Goal: Obtain resource: Obtain resource

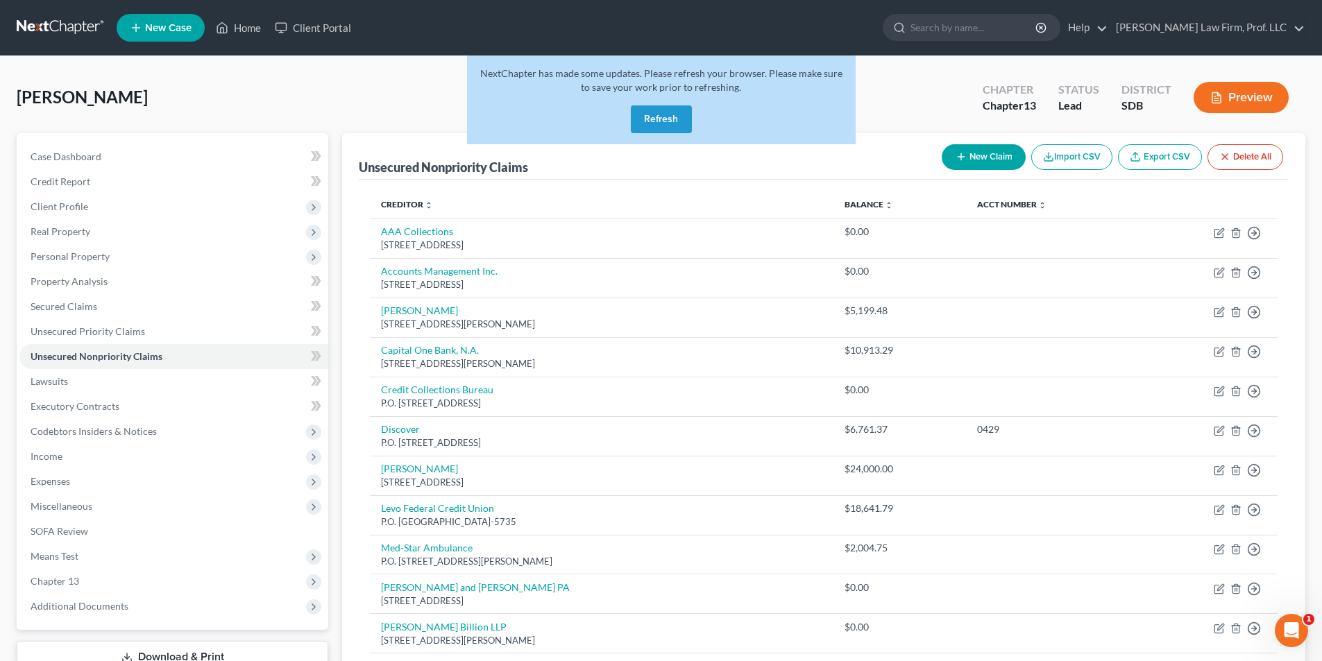
drag, startPoint x: 674, startPoint y: 115, endPoint x: 606, endPoint y: 132, distance: 70.0
click at [675, 115] on button "Refresh" at bounding box center [661, 119] width 61 height 28
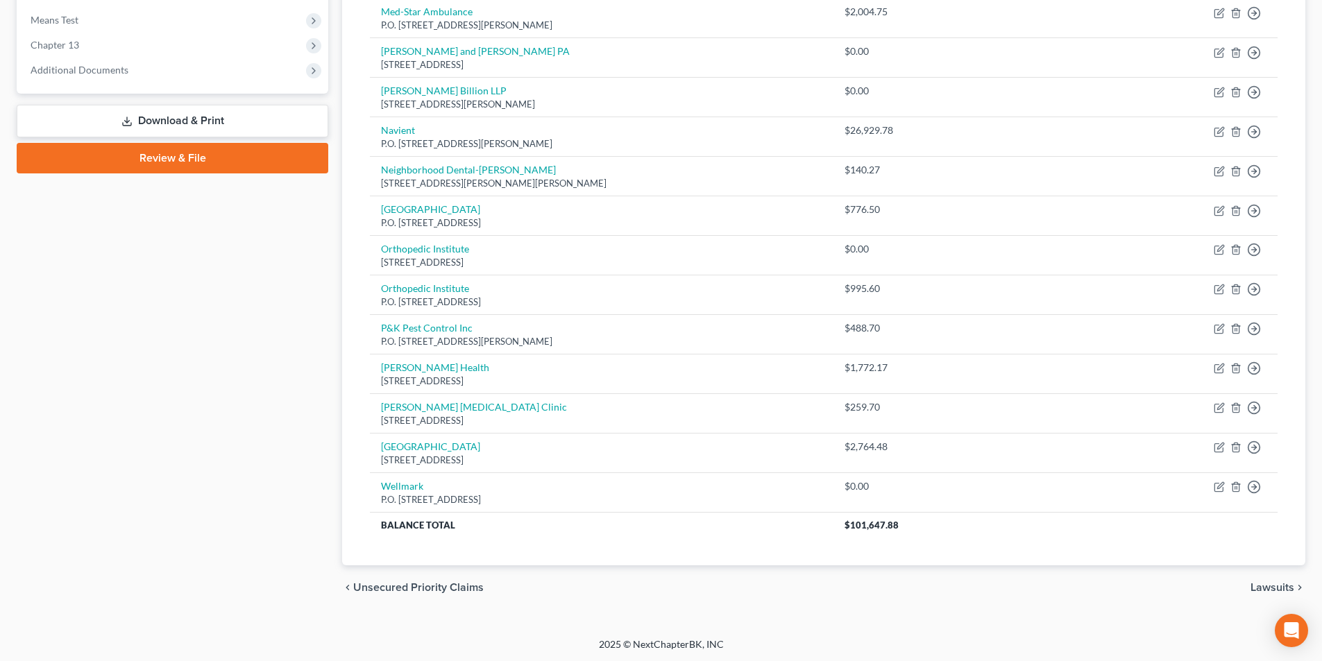
scroll to position [538, 0]
click at [194, 121] on link "Download & Print" at bounding box center [173, 119] width 312 height 33
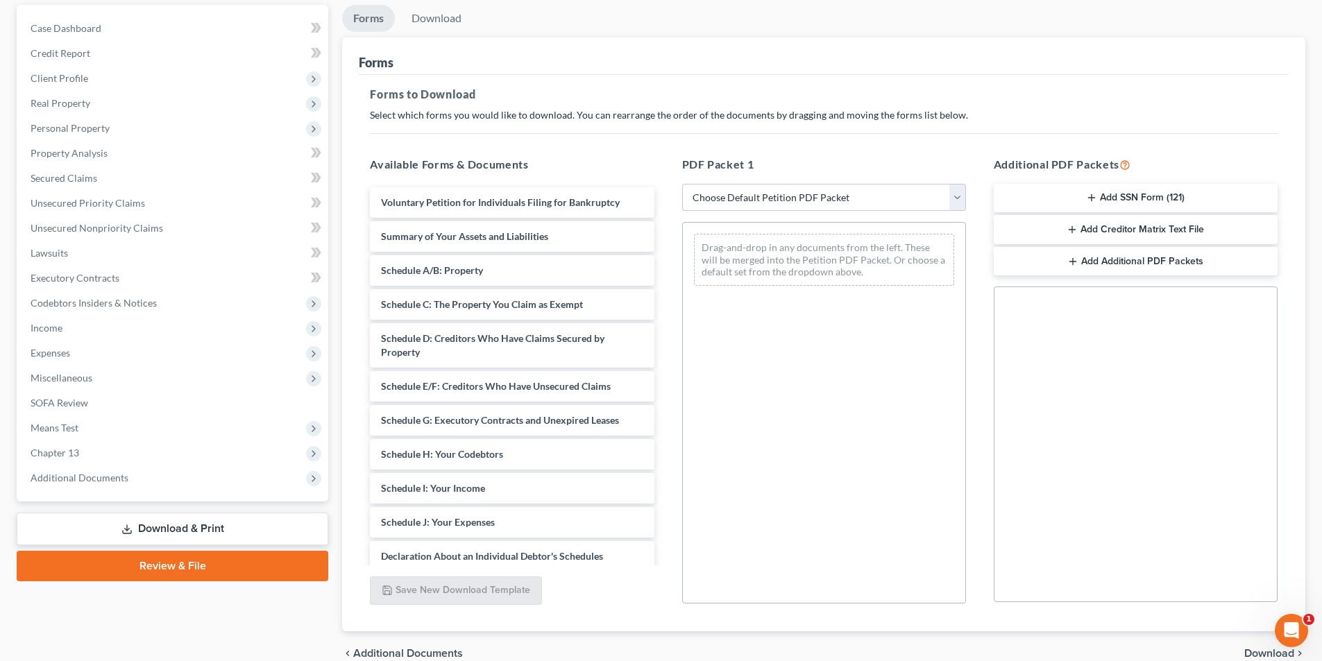
scroll to position [139, 0]
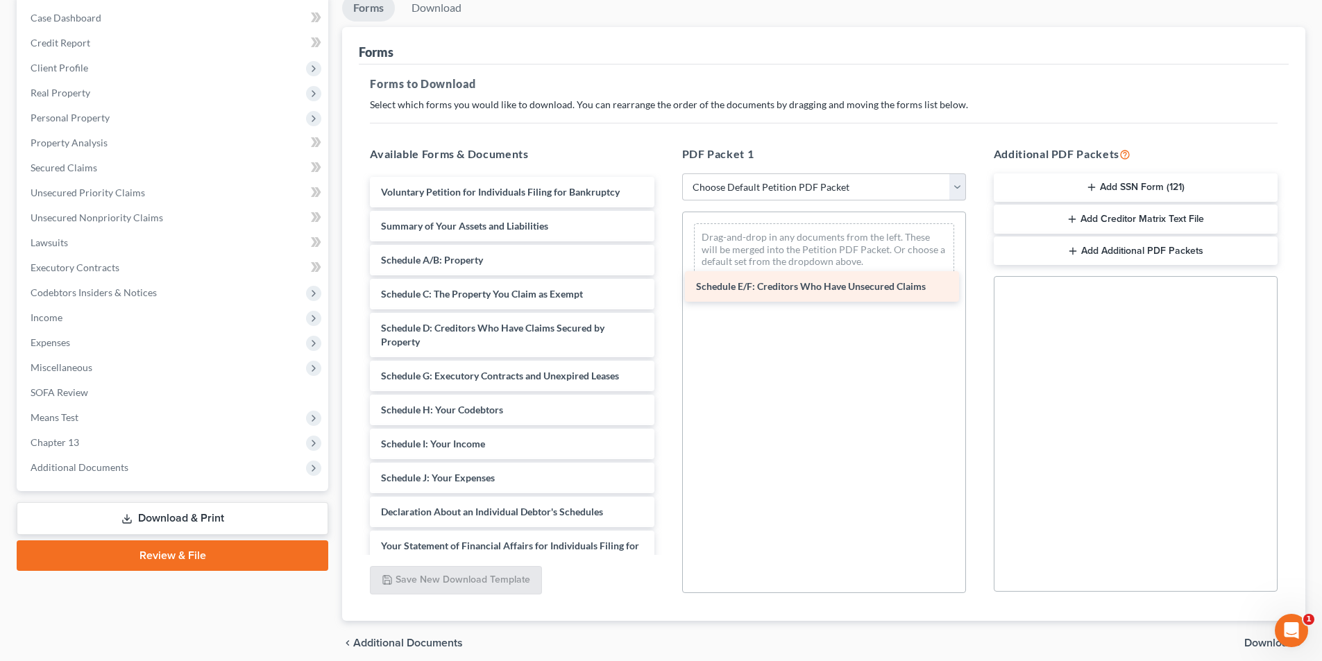
drag, startPoint x: 461, startPoint y: 378, endPoint x: 776, endPoint y: 289, distance: 327.5
click at [665, 289] on div "Schedule E/F: Creditors Who Have Unsecured Claims Voluntary Petition for Indivi…" at bounding box center [512, 468] width 306 height 582
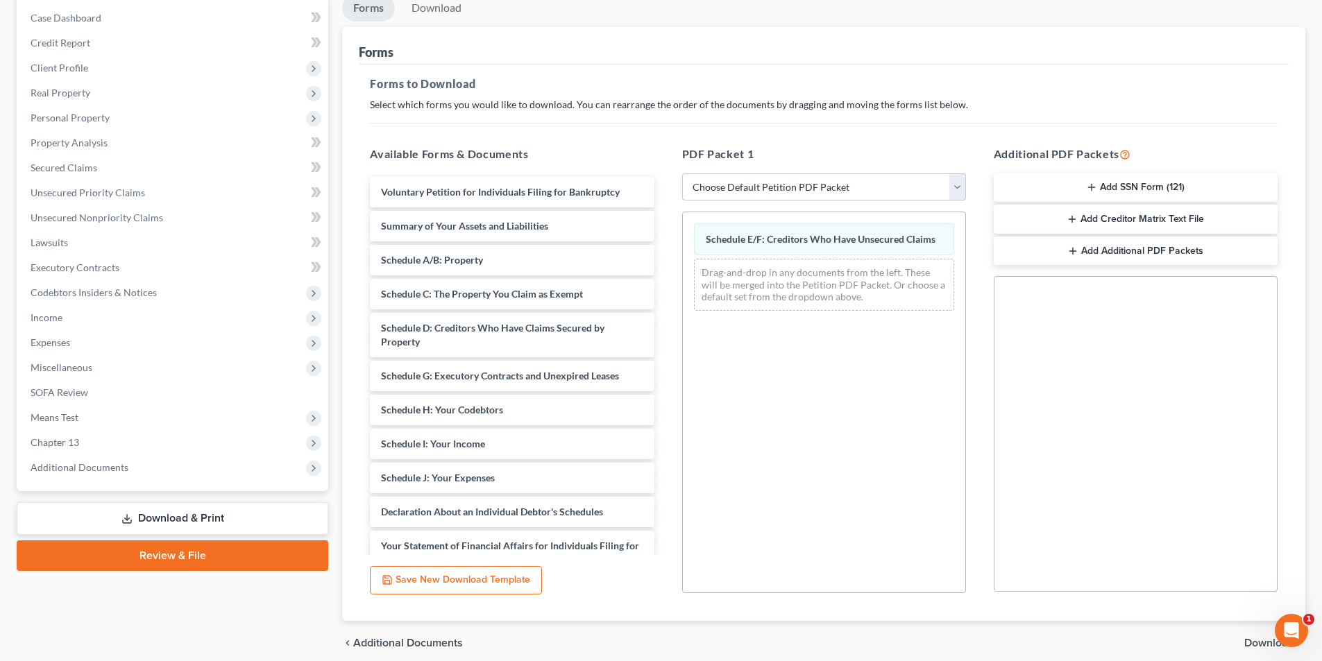
click at [762, 195] on select "Choose Default Petition PDF Packet Complete Bankruptcy Petition (all forms and …" at bounding box center [824, 187] width 284 height 28
select select "2"
click at [682, 173] on select "Choose Default Petition PDF Packet Complete Bankruptcy Petition (all forms and …" at bounding box center [824, 187] width 284 height 28
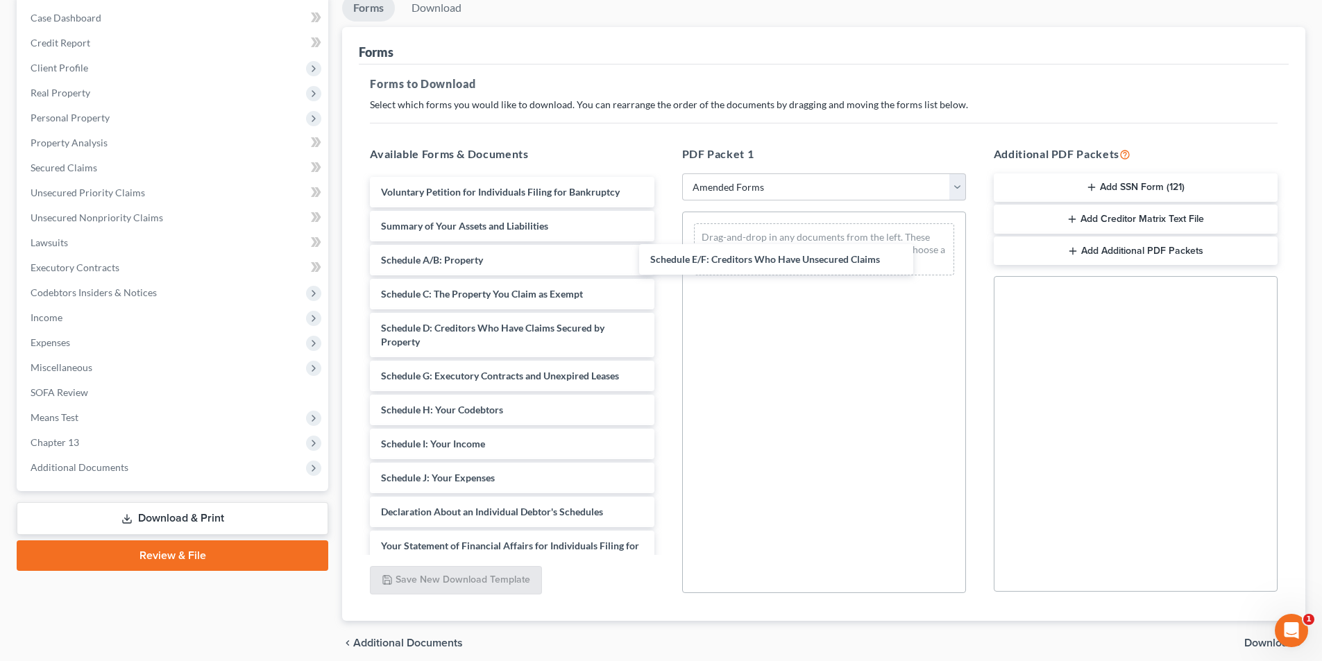
drag, startPoint x: 461, startPoint y: 380, endPoint x: 733, endPoint y: 264, distance: 296.0
click at [665, 261] on div "Schedule E/F: Creditors Who Have Unsecured Claims Voluntary Petition for Indivi…" at bounding box center [512, 468] width 306 height 582
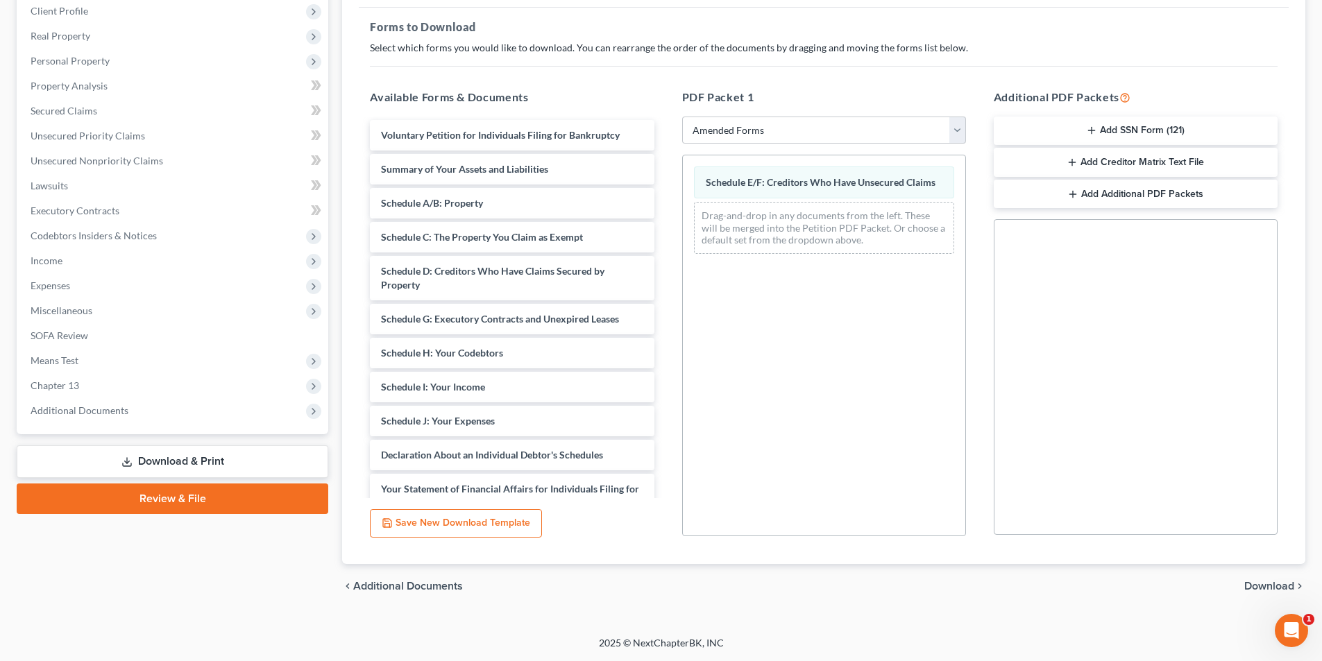
click at [1260, 590] on span "Download" at bounding box center [1269, 586] width 50 height 11
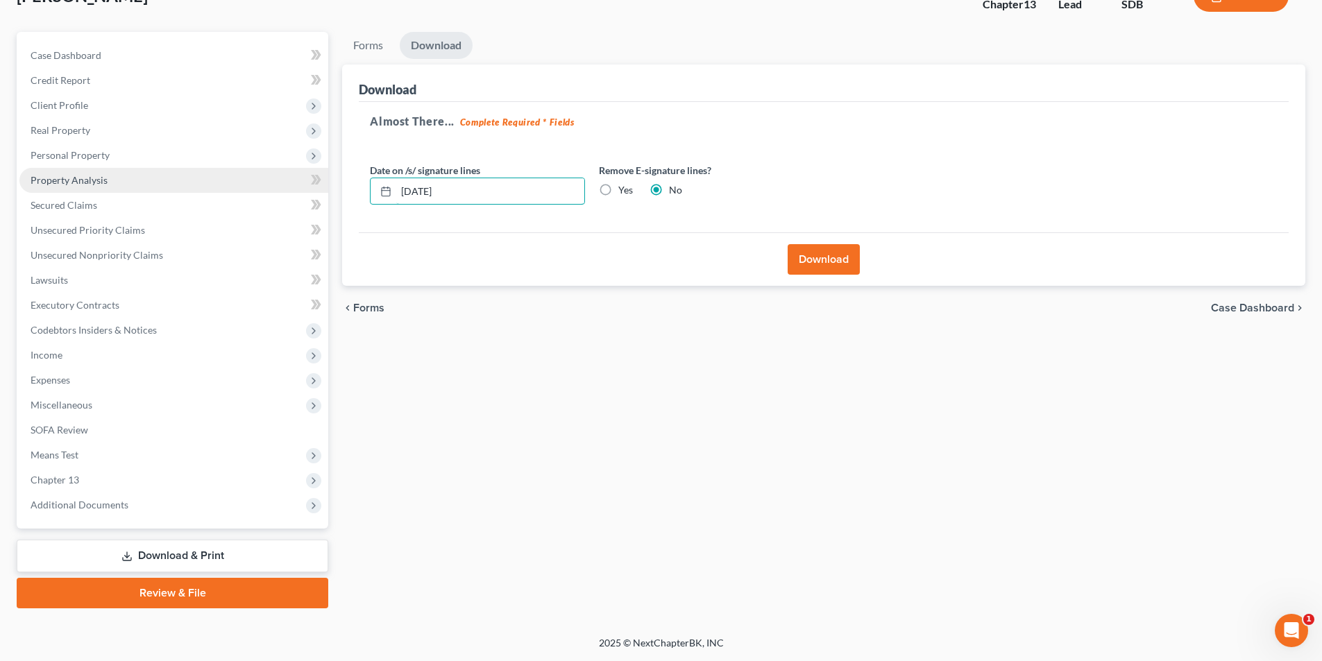
drag, startPoint x: 484, startPoint y: 186, endPoint x: 225, endPoint y: 174, distance: 259.1
click at [225, 174] on div "Petition Navigation Case Dashboard Payments Invoices Payments Payments Credit R…" at bounding box center [661, 320] width 1302 height 577
click at [813, 253] on button "Download" at bounding box center [823, 259] width 72 height 31
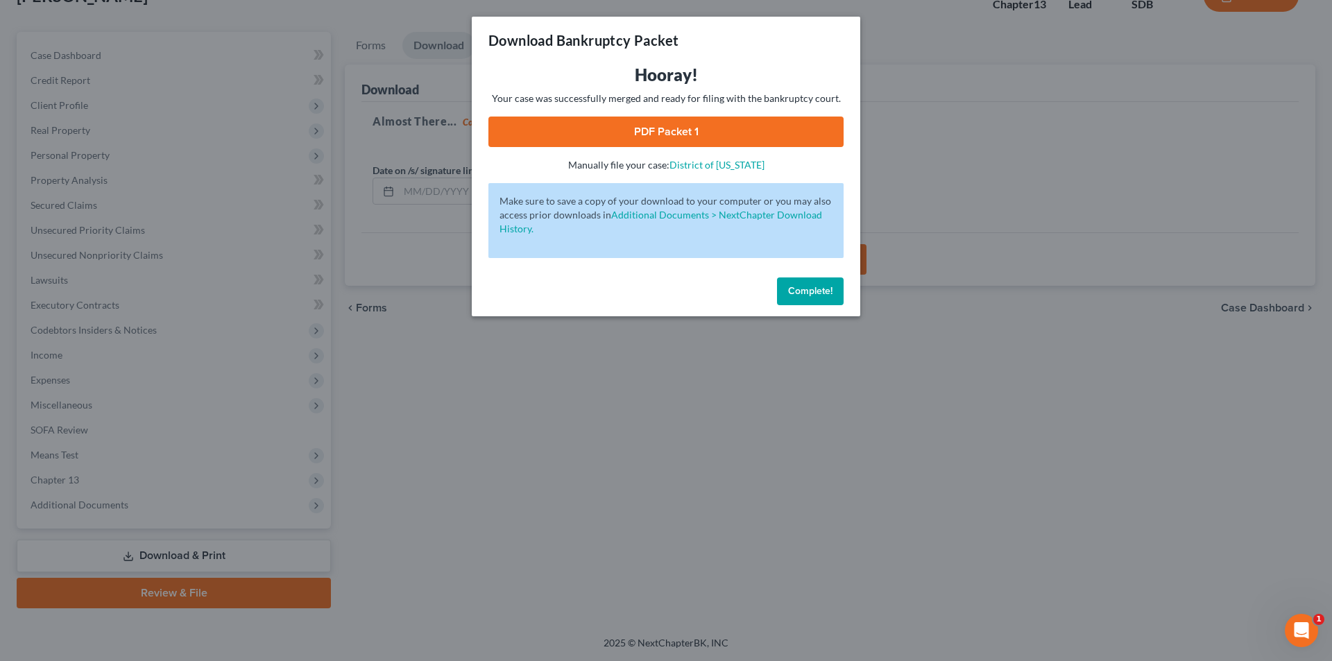
click at [749, 133] on link "PDF Packet 1" at bounding box center [665, 132] width 355 height 31
click at [813, 293] on span "Complete!" at bounding box center [810, 291] width 44 height 12
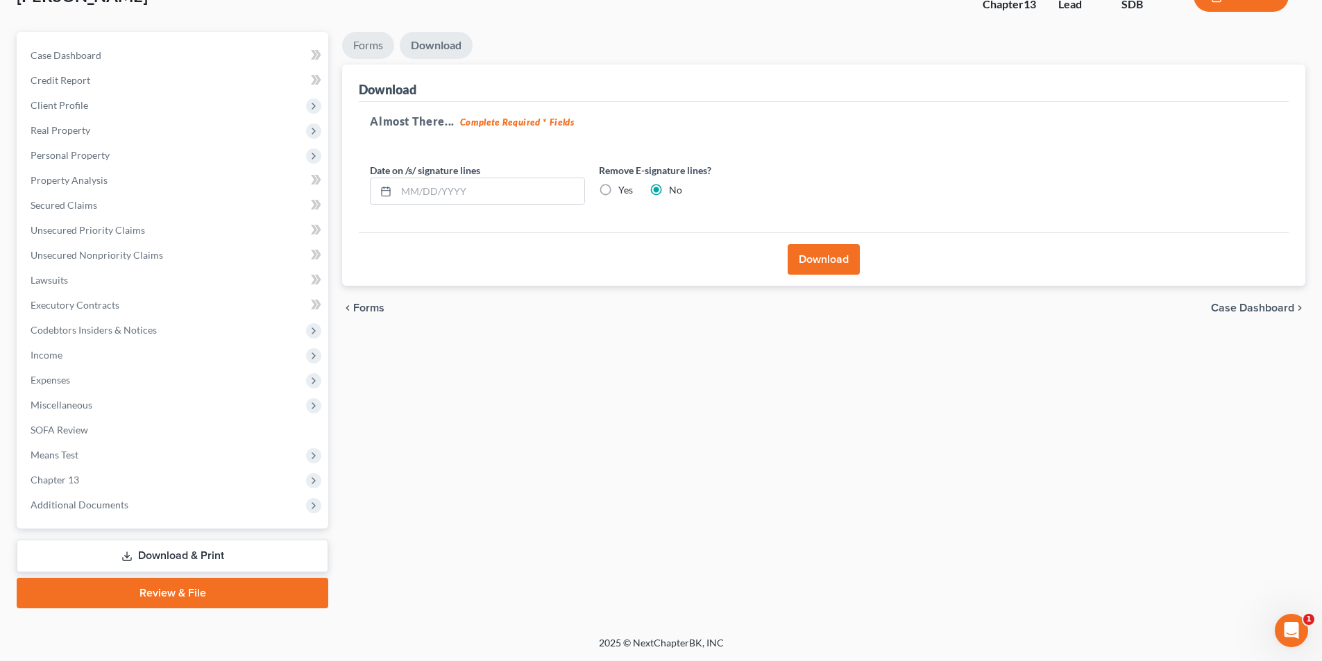
click at [380, 39] on link "Forms" at bounding box center [368, 45] width 52 height 27
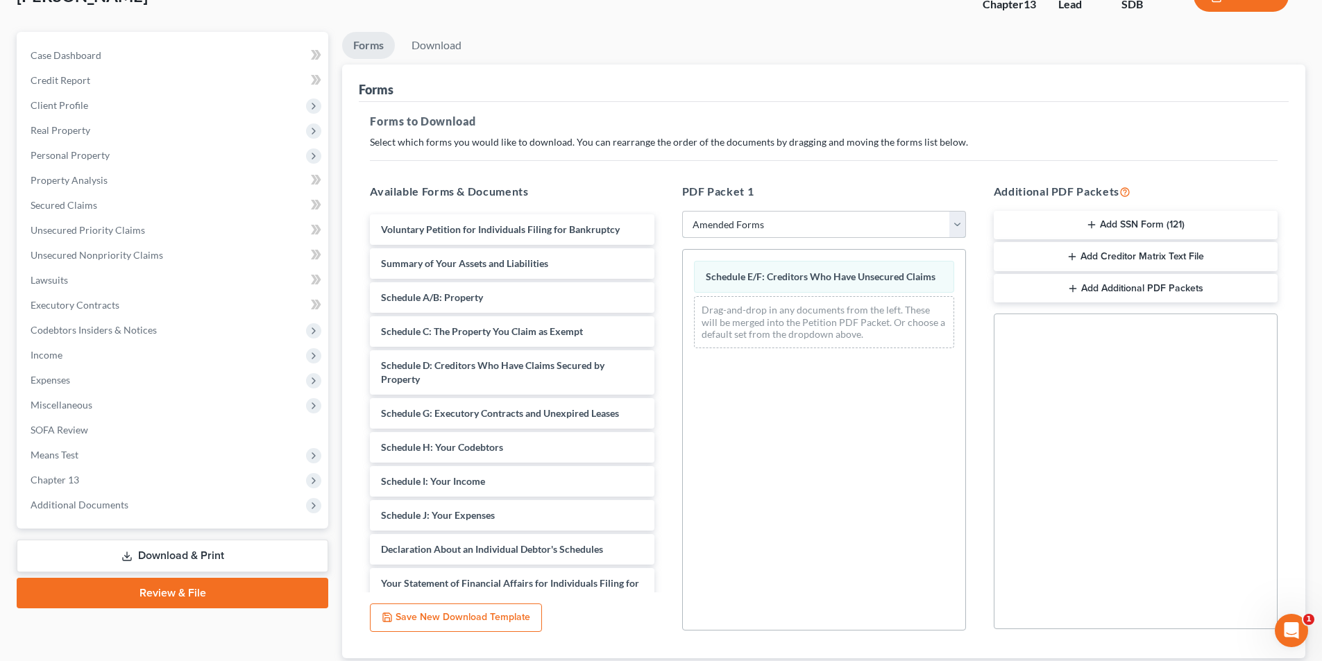
click at [773, 222] on select "Choose Default Petition PDF Packet Complete Bankruptcy Petition (all forms and …" at bounding box center [824, 225] width 284 height 28
select select
click at [682, 211] on select "Choose Default Petition PDF Packet Complete Bankruptcy Petition (all forms and …" at bounding box center [824, 225] width 284 height 28
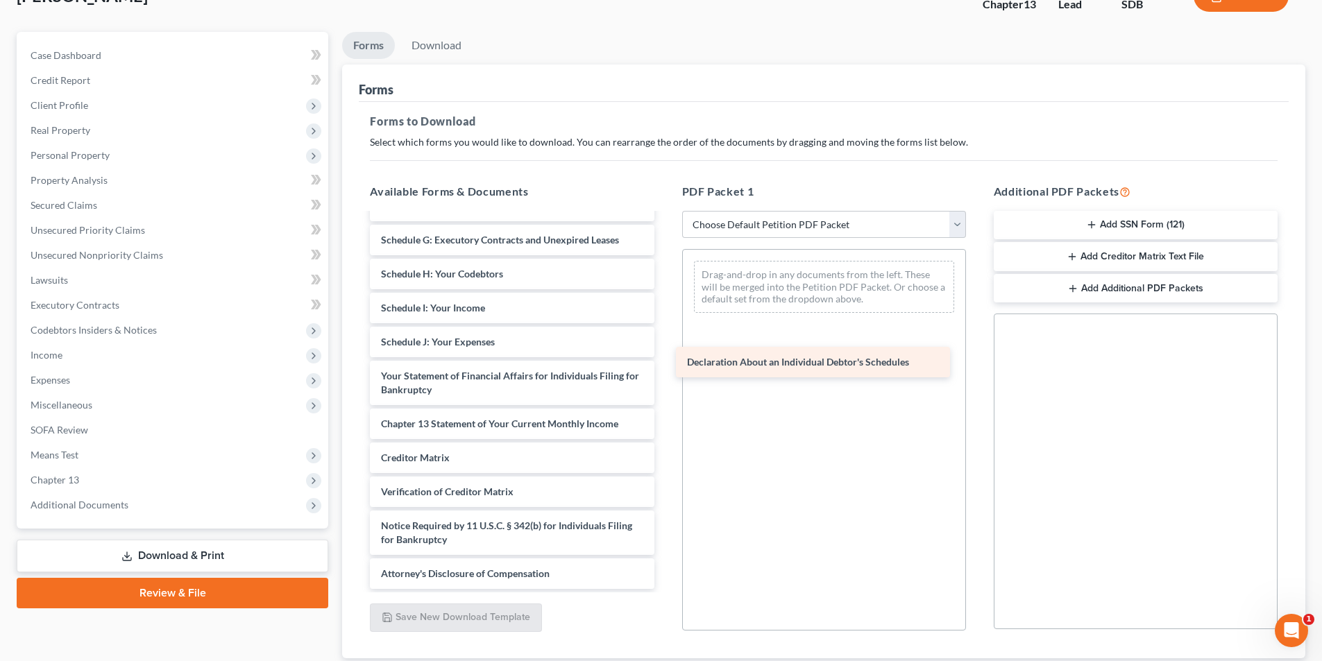
scroll to position [207, 0]
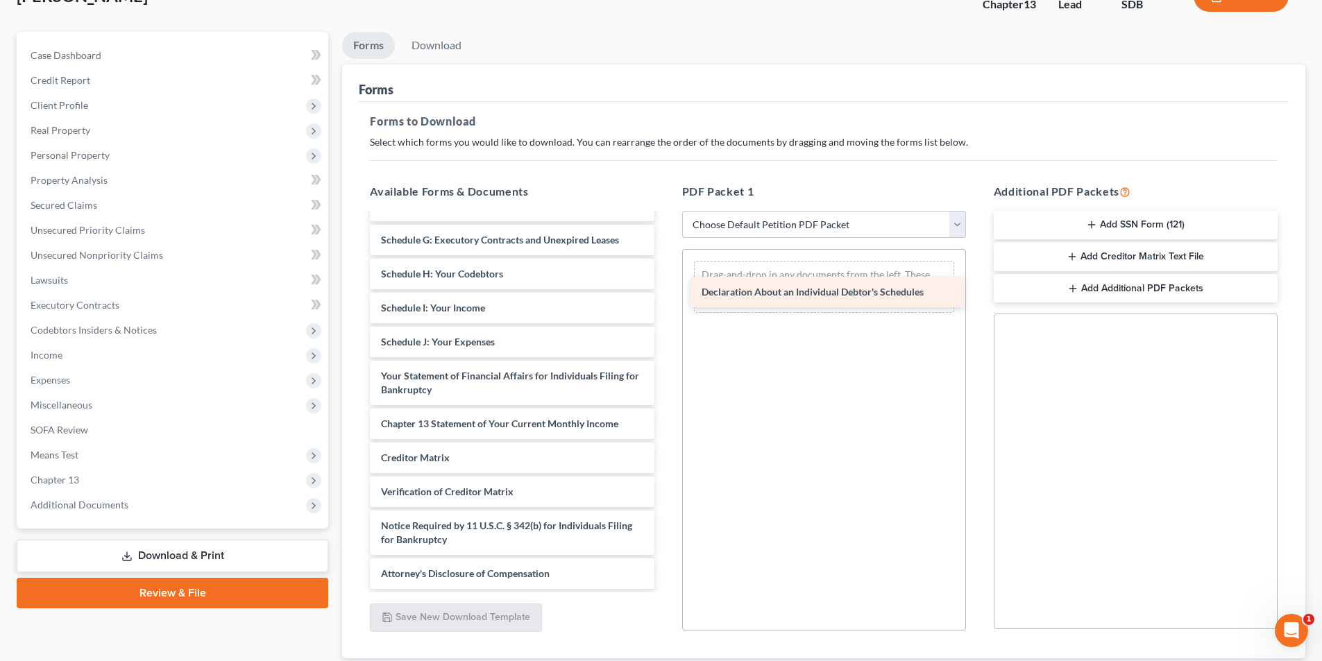
drag, startPoint x: 445, startPoint y: 372, endPoint x: 769, endPoint y: 286, distance: 334.6
click at [665, 286] on div "Declaration About an Individual Debtor's Schedules Voluntary Petition for Indiv…" at bounding box center [512, 298] width 306 height 582
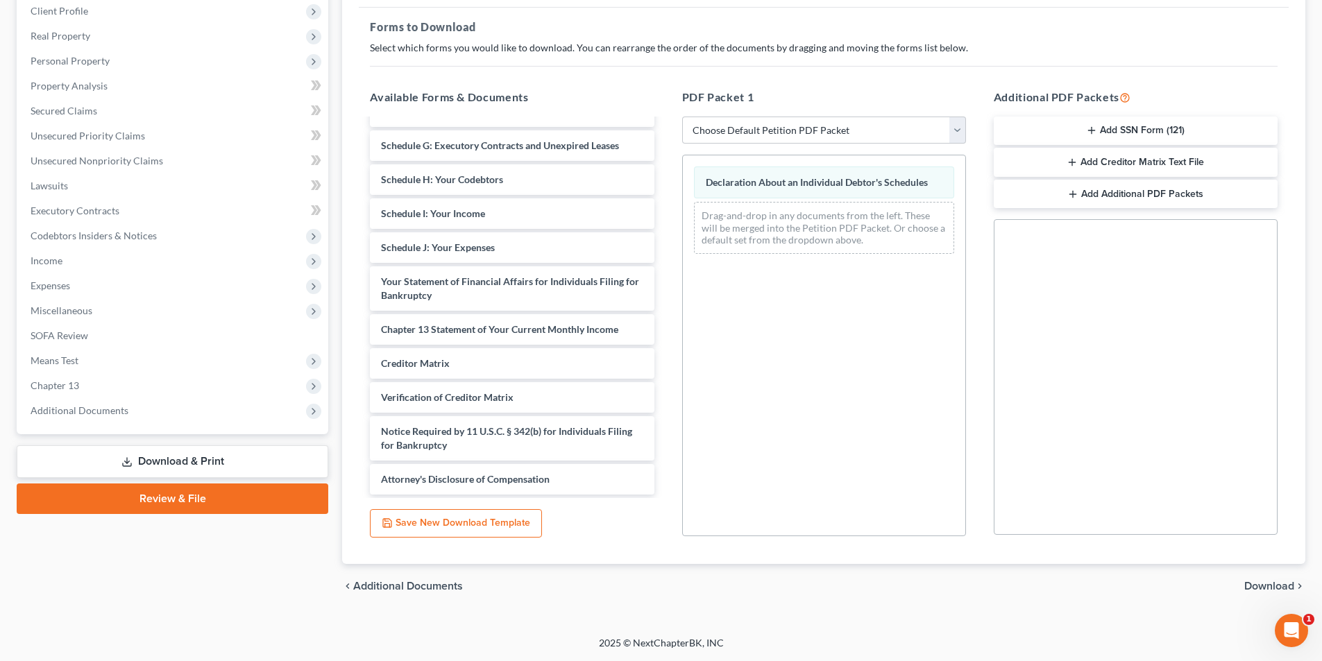
click at [1254, 585] on span "Download" at bounding box center [1269, 586] width 50 height 11
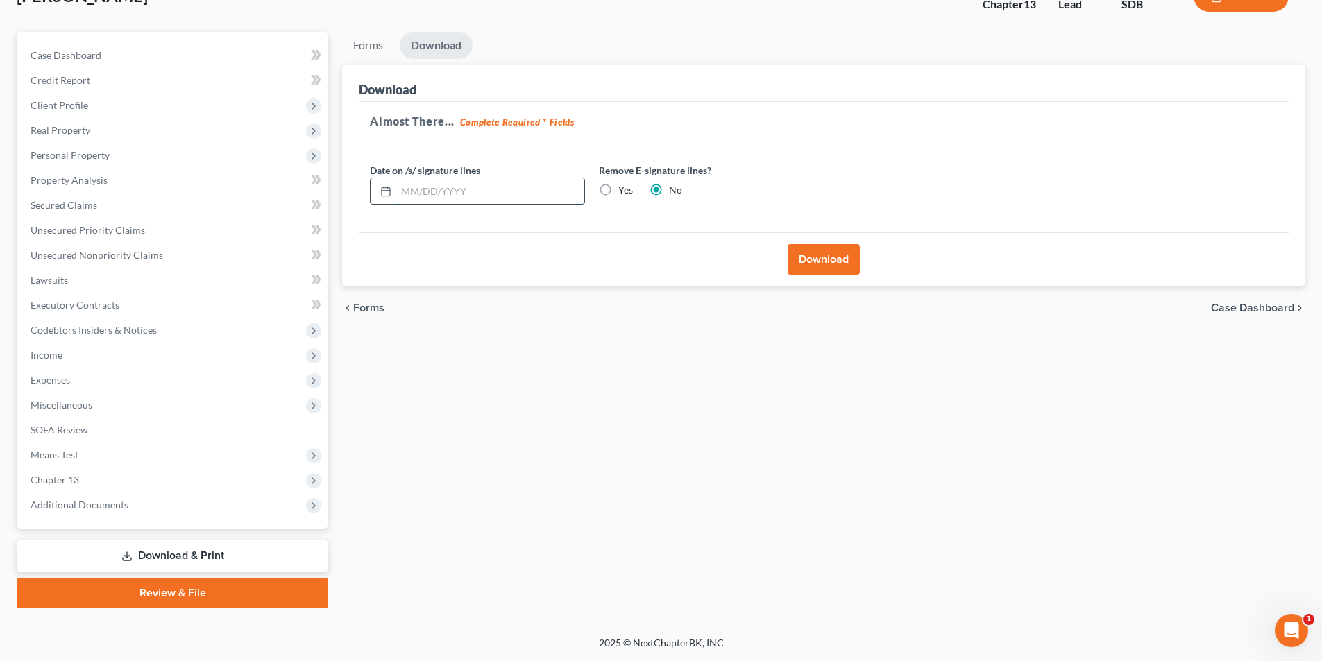
click at [529, 189] on input "text" at bounding box center [490, 191] width 188 height 26
type input "[DATE]"
click at [835, 259] on button "Download" at bounding box center [823, 259] width 72 height 31
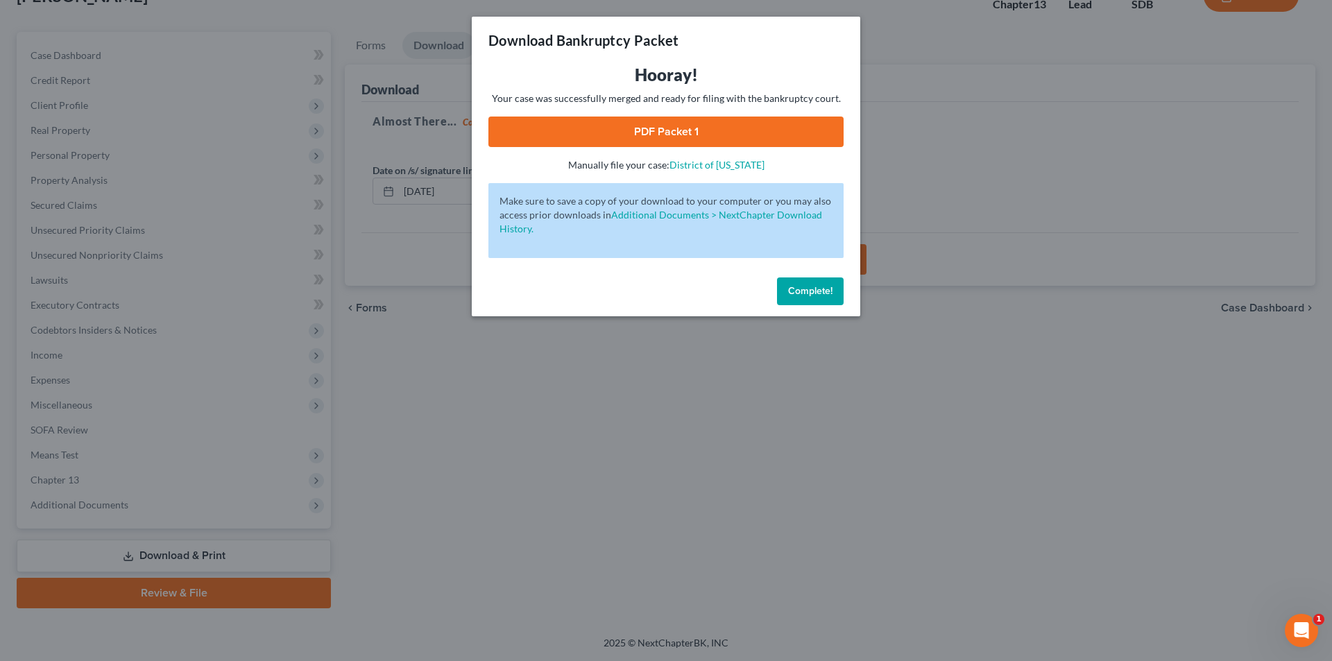
click at [674, 130] on link "PDF Packet 1" at bounding box center [665, 132] width 355 height 31
click at [796, 293] on span "Complete!" at bounding box center [810, 291] width 44 height 12
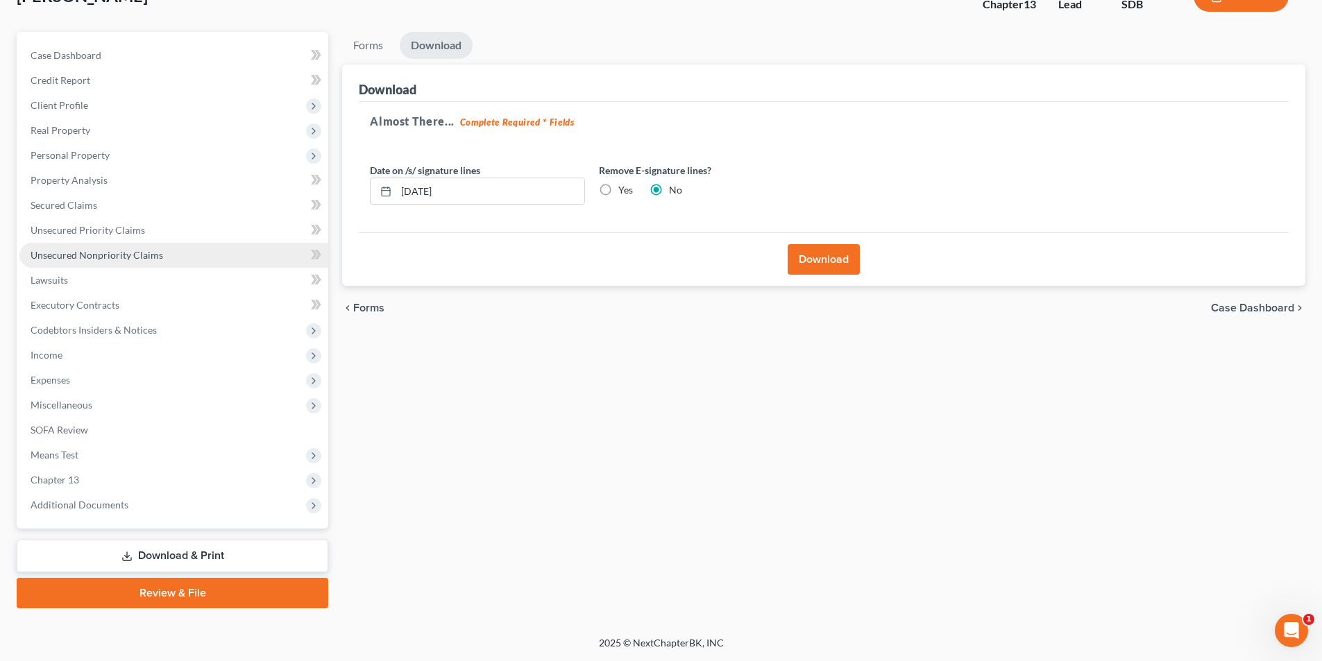
click at [105, 257] on span "Unsecured Nonpriority Claims" at bounding box center [97, 255] width 133 height 12
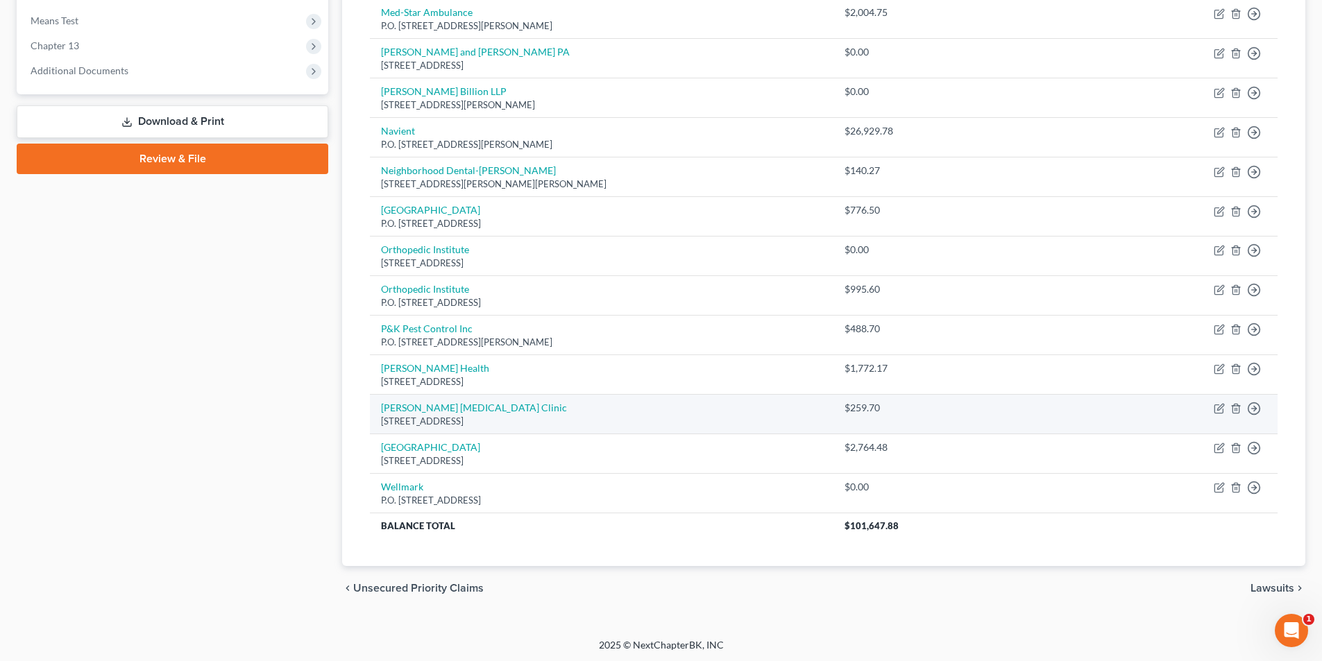
scroll to position [538, 0]
